Goal: Information Seeking & Learning: Learn about a topic

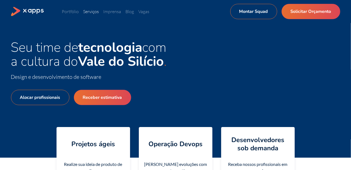
click at [95, 11] on link "Serviços" at bounding box center [91, 11] width 16 height 5
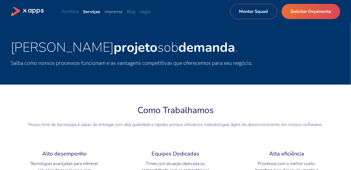
click at [115, 13] on link "Imprensa" at bounding box center [114, 11] width 18 height 5
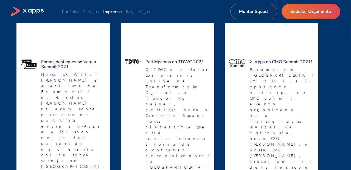
scroll to position [55, 0]
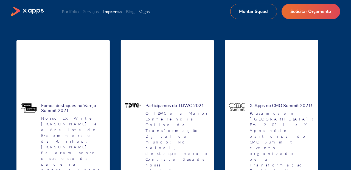
click at [141, 12] on link "Vagas" at bounding box center [144, 11] width 11 height 5
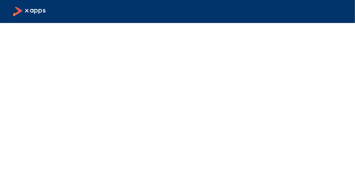
click at [39, 13] on icon at bounding box center [35, 11] width 21 height 5
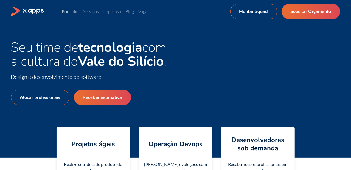
click at [72, 11] on link "Portfólio" at bounding box center [70, 11] width 17 height 5
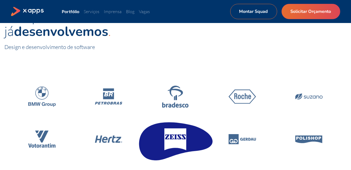
scroll to position [55, 0]
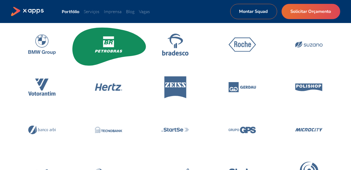
click at [115, 53] on icon at bounding box center [109, 44] width 78 height 47
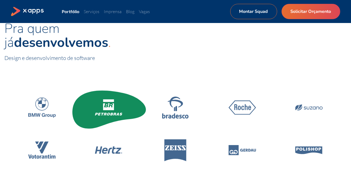
scroll to position [0, 0]
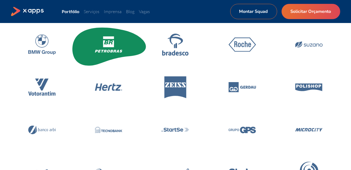
click at [111, 47] on icon at bounding box center [108, 44] width 27 height 16
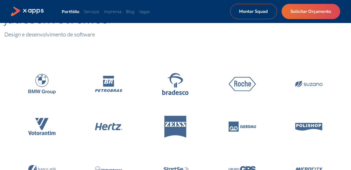
scroll to position [82, 0]
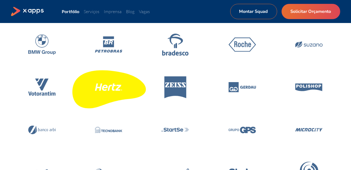
click at [116, 84] on icon at bounding box center [108, 87] width 27 height 7
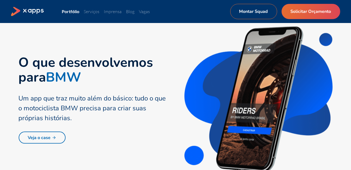
scroll to position [274, 0]
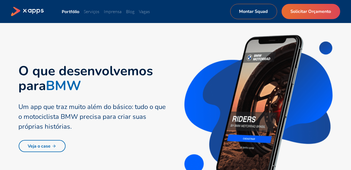
click at [49, 146] on link "Veja o case" at bounding box center [42, 146] width 47 height 12
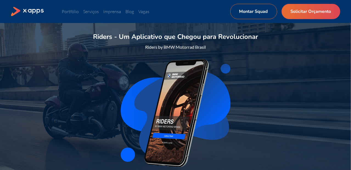
click at [139, 75] on img at bounding box center [176, 113] width 110 height 108
click at [42, 10] on icon at bounding box center [33, 11] width 21 height 5
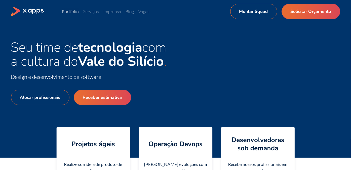
click at [74, 12] on link "Portfólio" at bounding box center [70, 11] width 17 height 5
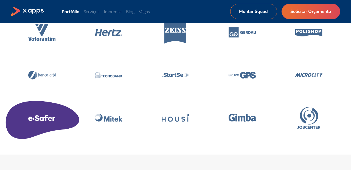
scroll to position [82, 0]
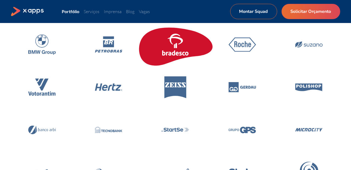
click at [153, 42] on icon at bounding box center [175, 44] width 78 height 47
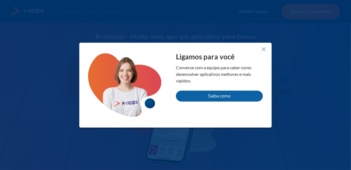
click at [261, 49] on icon at bounding box center [263, 49] width 7 height 7
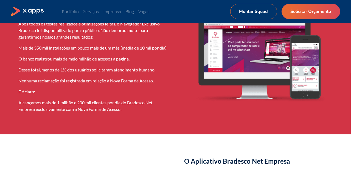
scroll to position [356, 0]
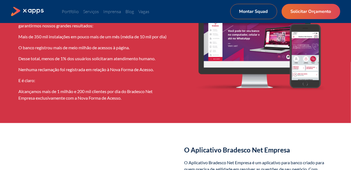
drag, startPoint x: 119, startPoint y: 104, endPoint x: 61, endPoint y: 90, distance: 59.9
click at [61, 90] on div "Mais de 1 MILHÃO de clientes já usaram o novo Navegador Exclusivo Bradesco Após…" at bounding box center [93, 43] width 148 height 125
drag, startPoint x: 61, startPoint y: 90, endPoint x: 10, endPoint y: 94, distance: 51.2
click at [10, 94] on div "Mais de 1 MILHÃO de clientes já usaram o novo Navegador Exclusivo Bradesco Após…" at bounding box center [175, 43] width 351 height 160
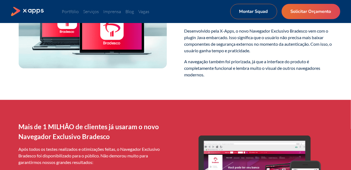
scroll to position [0, 0]
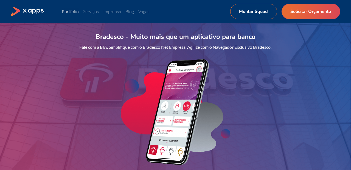
click at [76, 10] on link "Portfólio" at bounding box center [70, 11] width 17 height 5
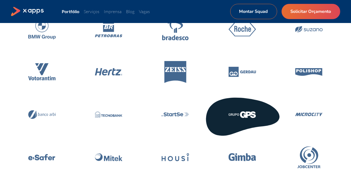
scroll to position [82, 0]
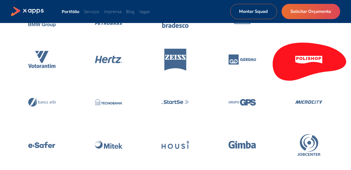
click at [307, 55] on icon at bounding box center [309, 59] width 78 height 47
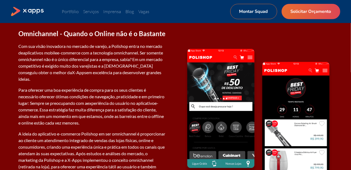
scroll to position [686, 0]
